Goal: Information Seeking & Learning: Learn about a topic

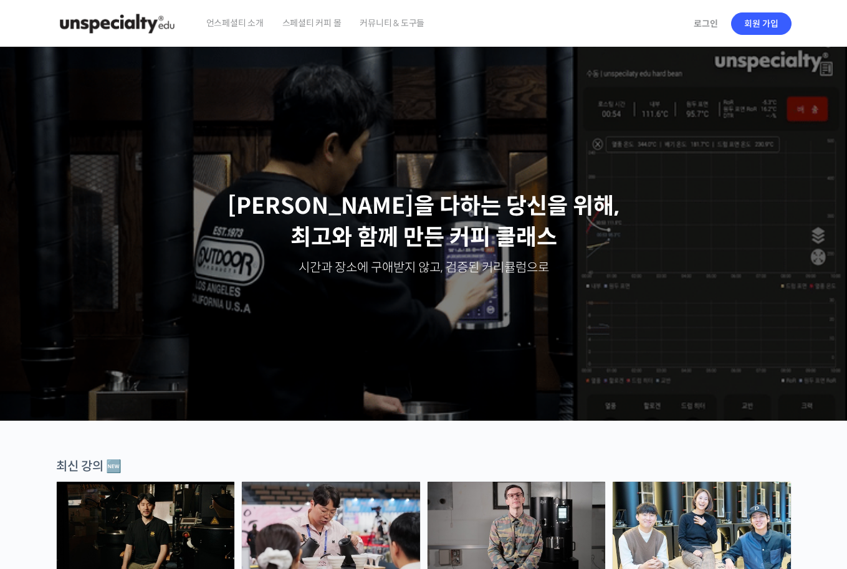
click at [121, 24] on img at bounding box center [117, 23] width 122 height 37
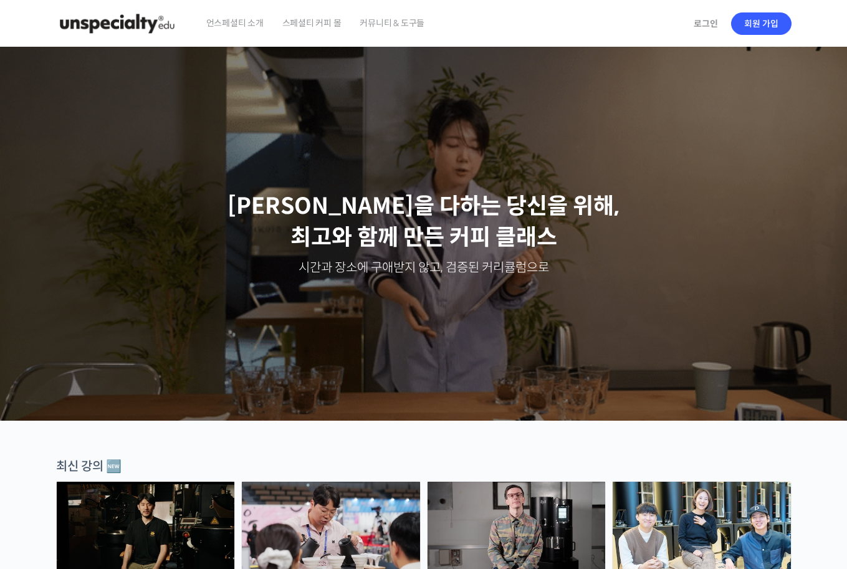
click at [711, 518] on img at bounding box center [701, 527] width 178 height 92
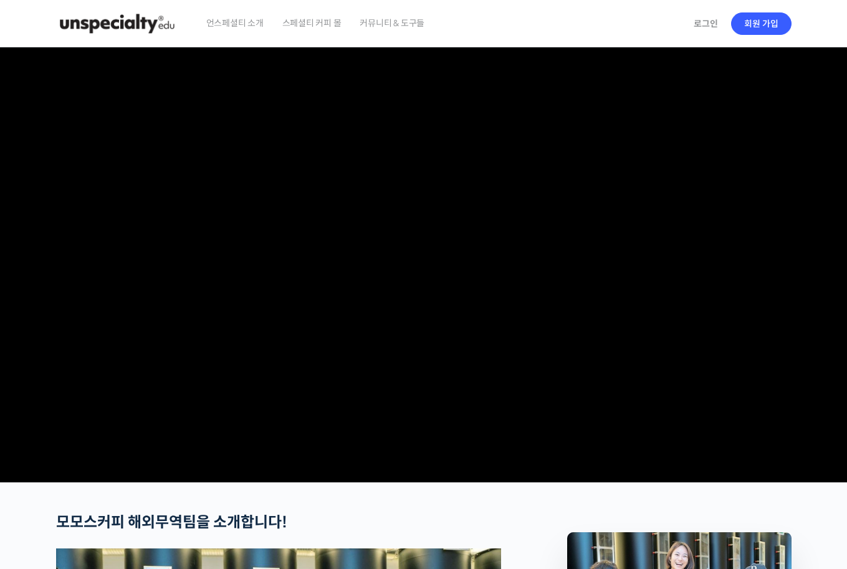
click at [838, 283] on section at bounding box center [423, 264] width 847 height 435
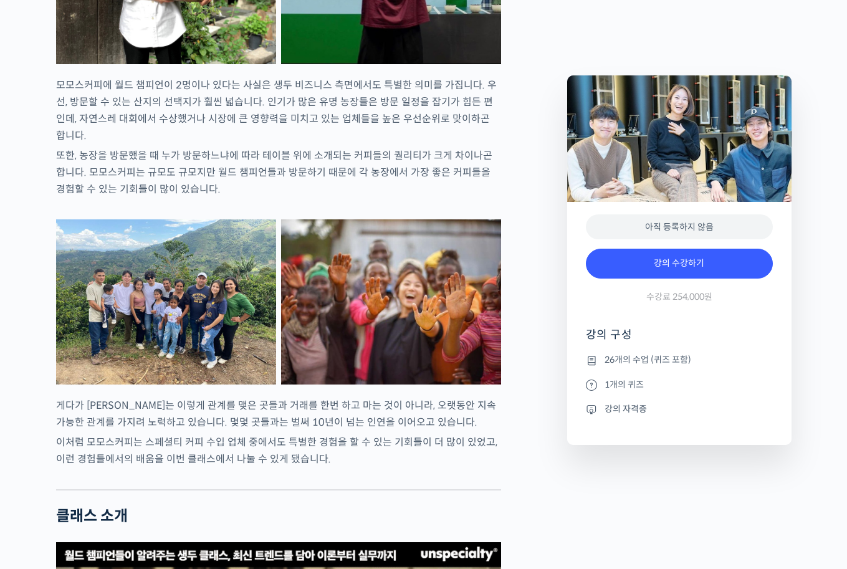
scroll to position [1931, 0]
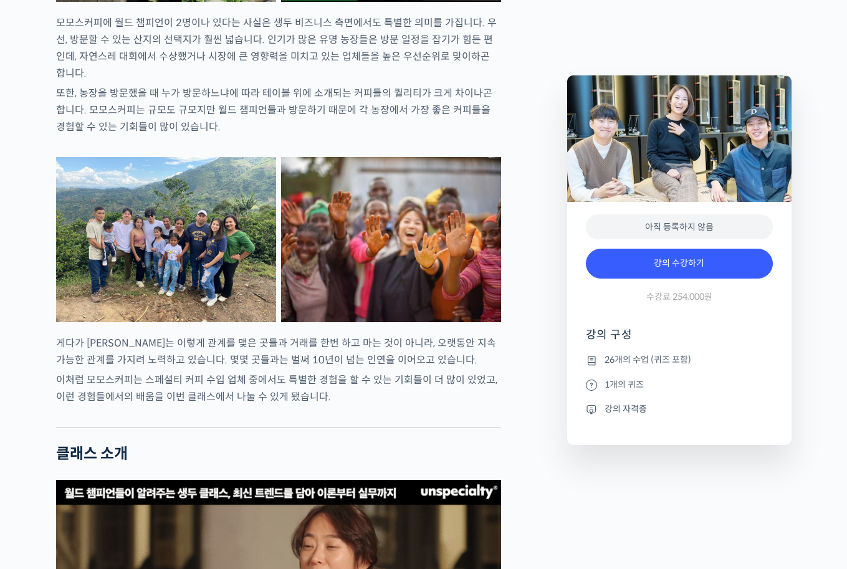
click at [195, 303] on img at bounding box center [166, 239] width 220 height 165
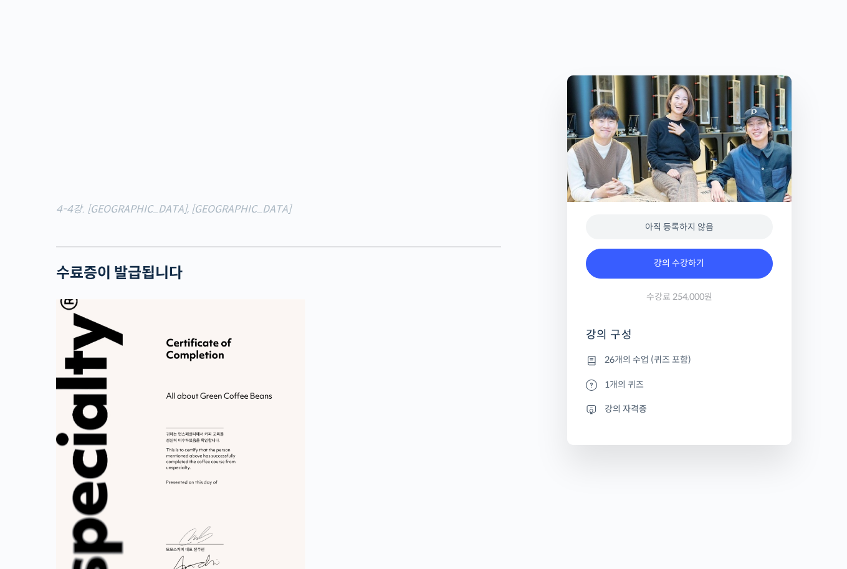
scroll to position [4312, 0]
